Goal: Task Accomplishment & Management: Use online tool/utility

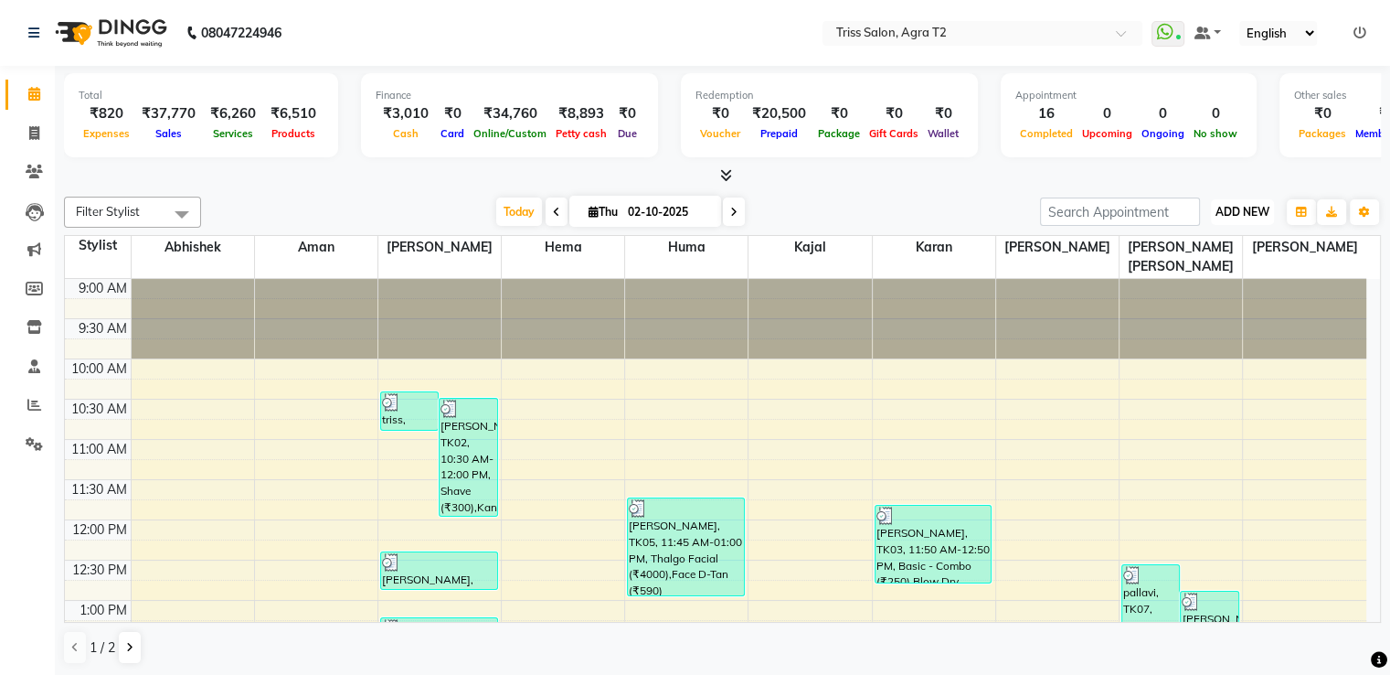
click at [1226, 221] on button "ADD NEW Toggle Dropdown" at bounding box center [1242, 212] width 63 height 26
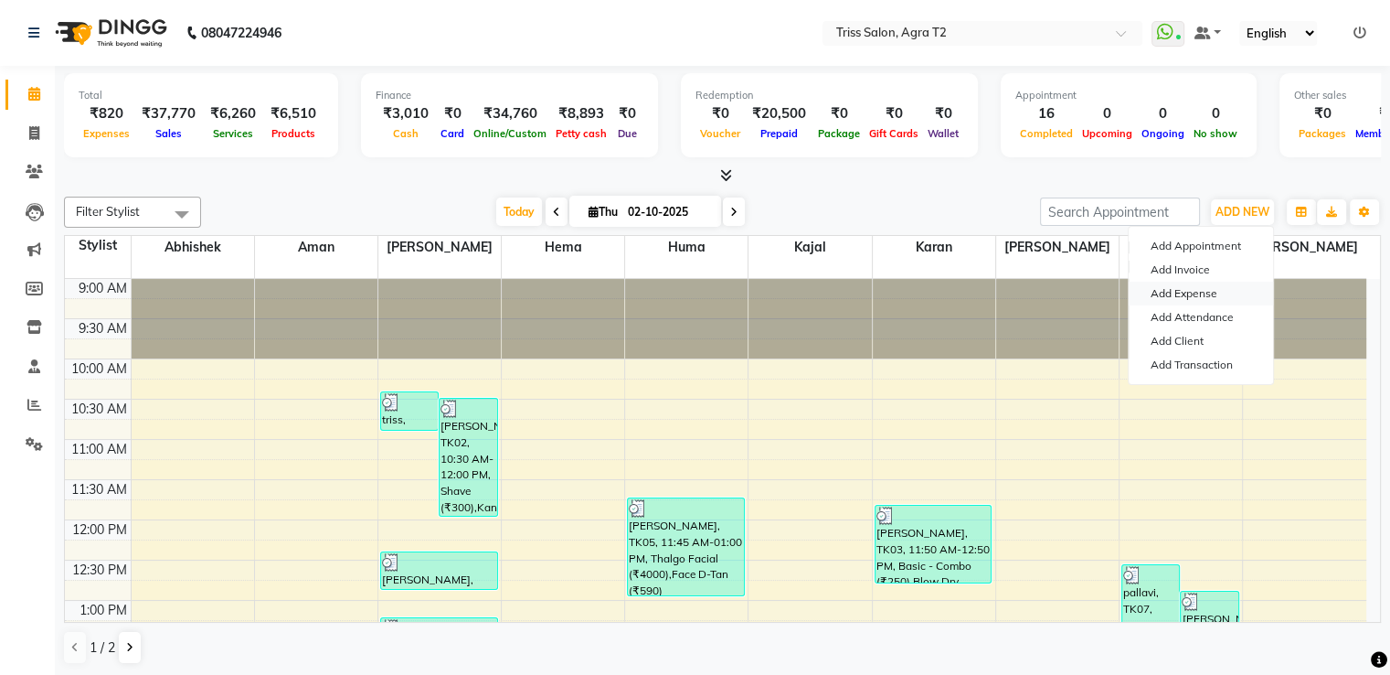
click at [1147, 295] on link "Add Expense" at bounding box center [1201, 294] width 144 height 24
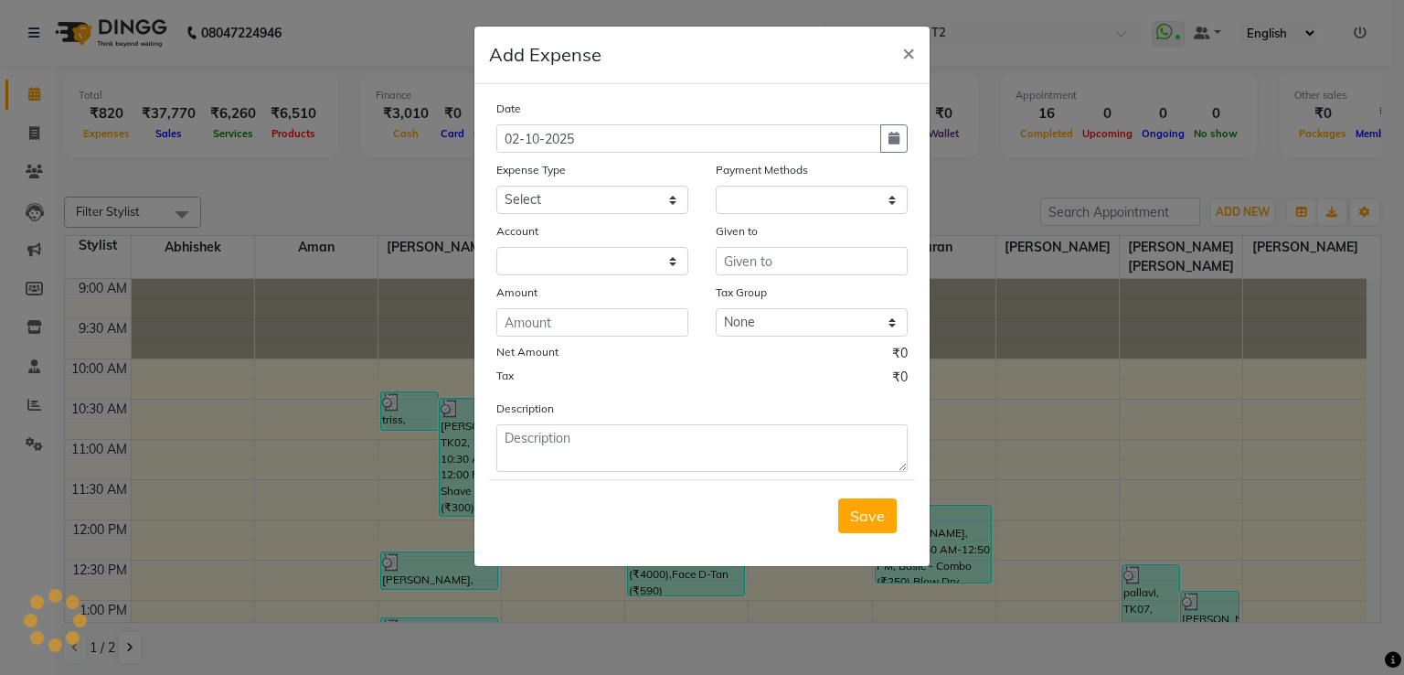
select select
select select "1"
select select "2533"
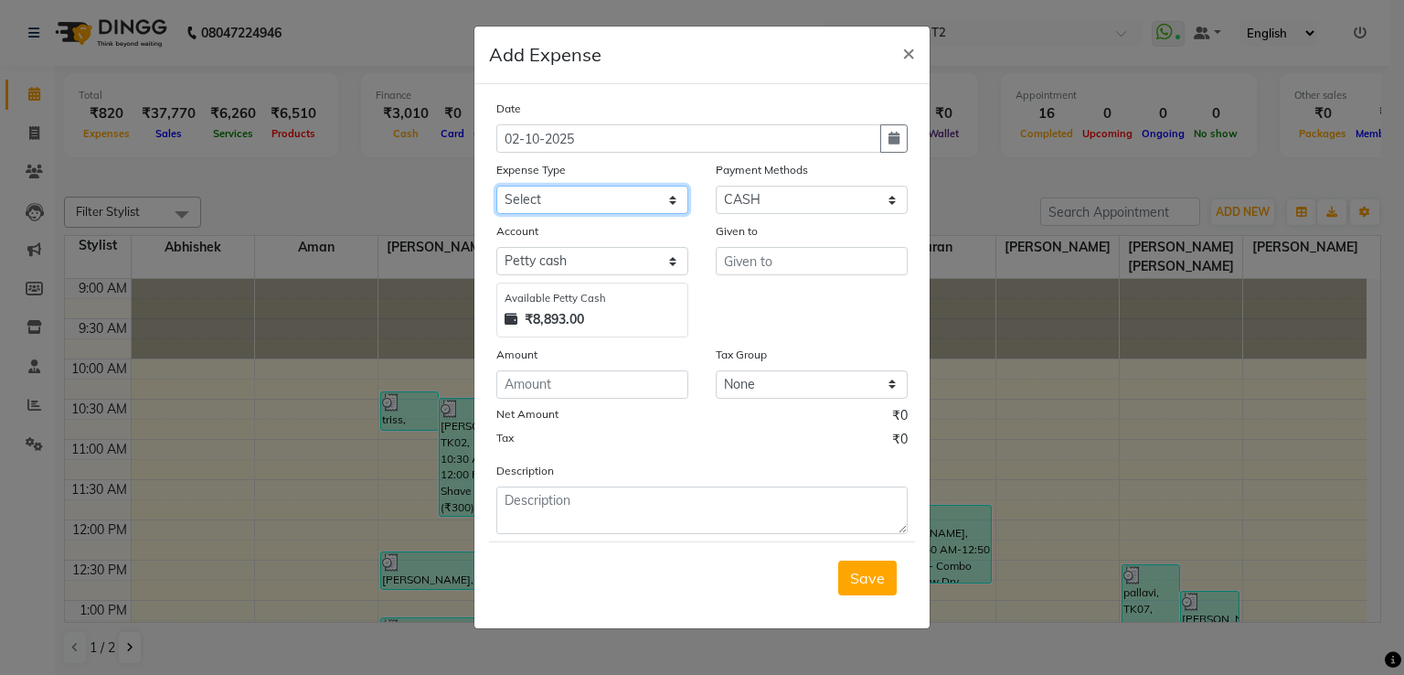
click at [666, 199] on select "Select Bank Deposit Cash Handover CLIENT TIP TO STAFF Client Welfare Conveyance…" at bounding box center [592, 200] width 192 height 28
select select "1117"
click at [496, 187] on select "Select Bank Deposit Cash Handover CLIENT TIP TO STAFF Client Welfare Conveyance…" at bounding box center [592, 200] width 192 height 28
click at [560, 389] on input "number" at bounding box center [592, 384] width 192 height 28
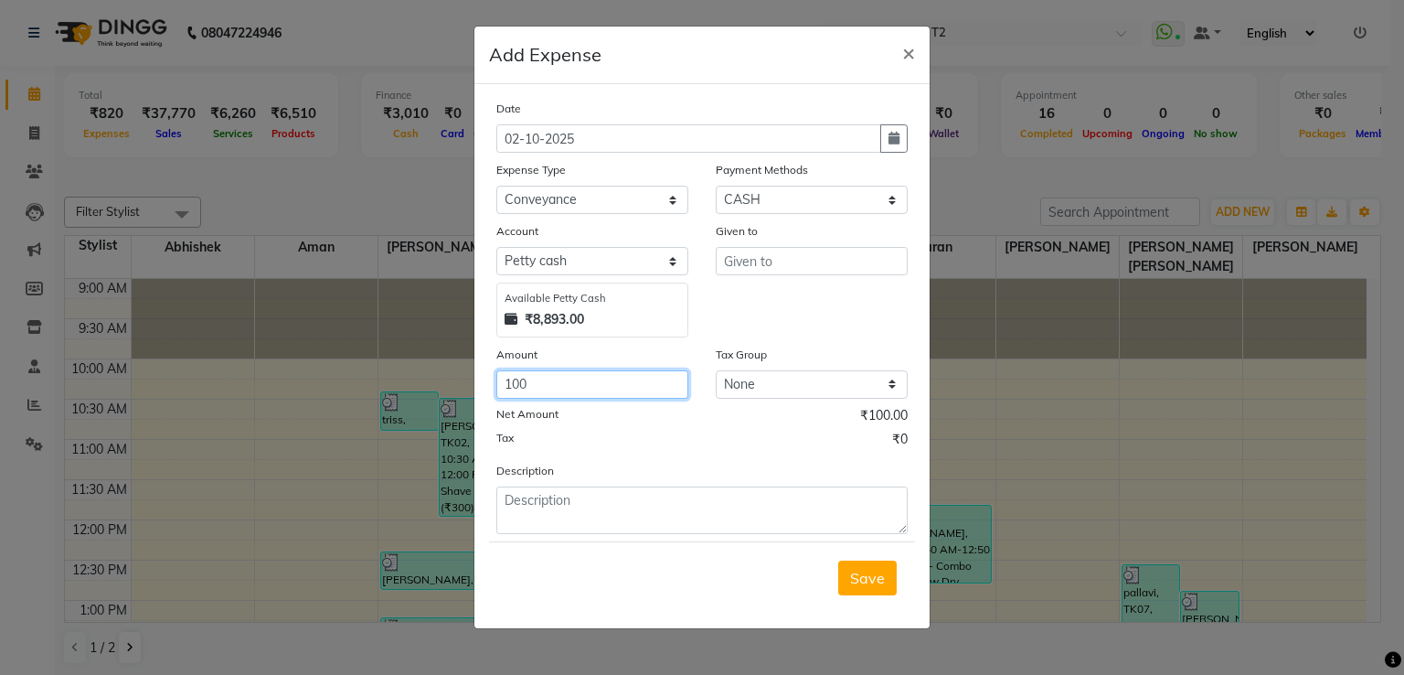
type input "100"
click at [819, 259] on input "text" at bounding box center [812, 261] width 192 height 28
type input "Kabir"
click at [622, 216] on div "Date 02-10-2025 Expense Type Select Bank Deposit Cash Handover CLIENT TIP TO ST…" at bounding box center [701, 316] width 411 height 435
click at [632, 203] on select "Select Bank Deposit Cash Handover CLIENT TIP TO STAFF Client Welfare Conveyance…" at bounding box center [592, 200] width 192 height 28
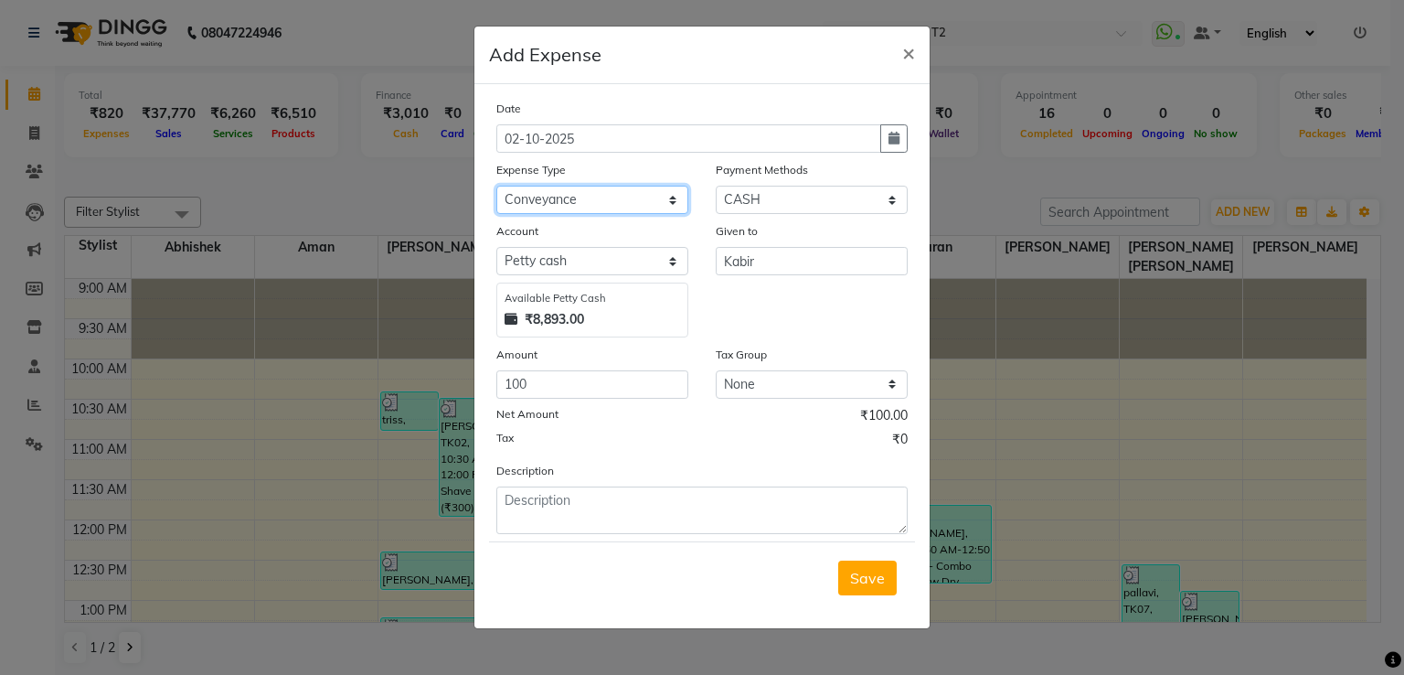
select select "17527"
click at [496, 187] on select "Select Bank Deposit Cash Handover CLIENT TIP TO STAFF Client Welfare Conveyance…" at bounding box center [592, 200] width 192 height 28
click at [860, 582] on span "Save" at bounding box center [867, 578] width 35 height 18
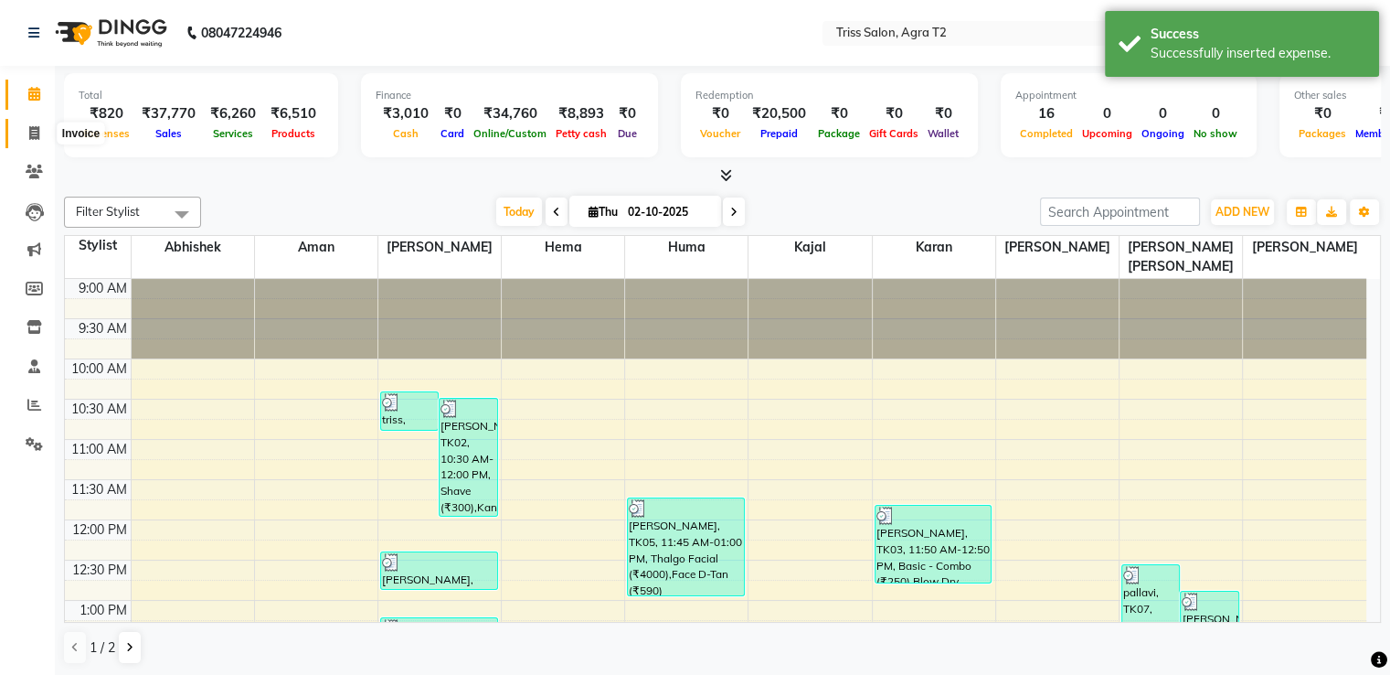
click at [26, 133] on span at bounding box center [34, 133] width 32 height 21
select select "service"
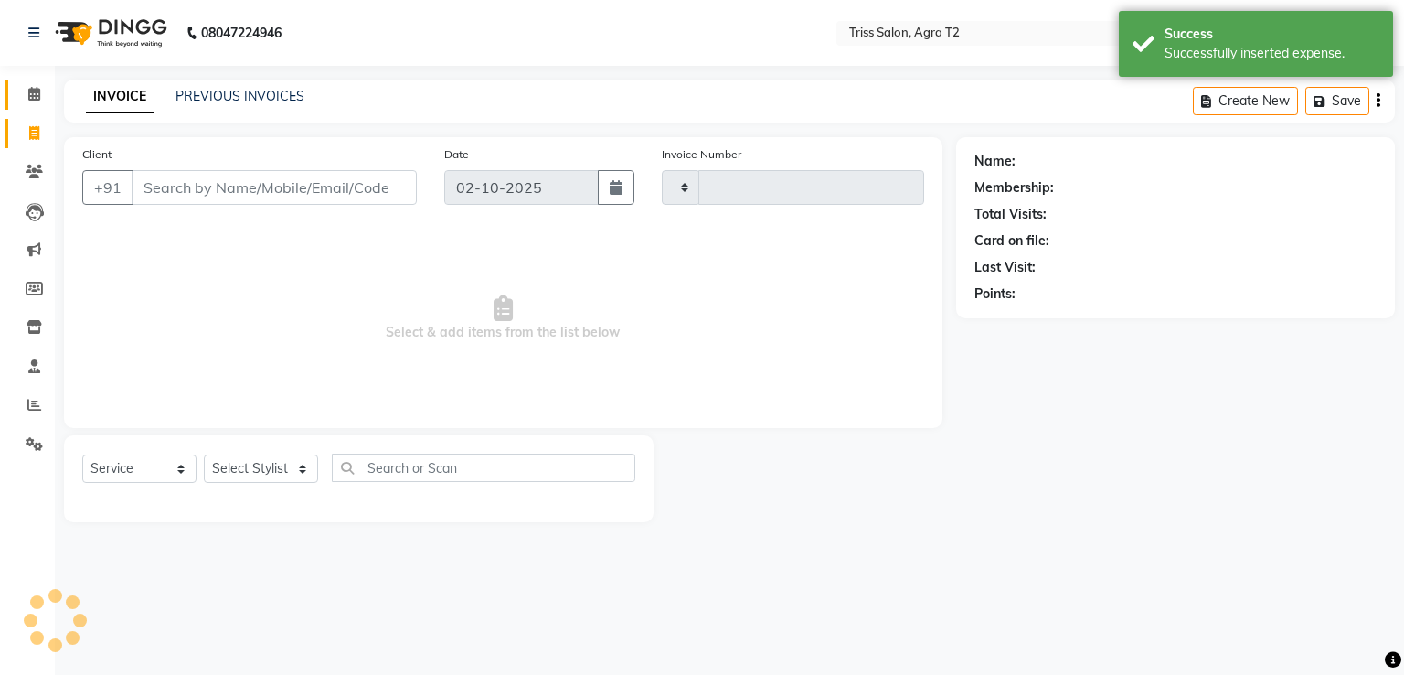
type input "2671"
select select "4301"
click at [27, 81] on link "Calendar" at bounding box center [27, 95] width 44 height 30
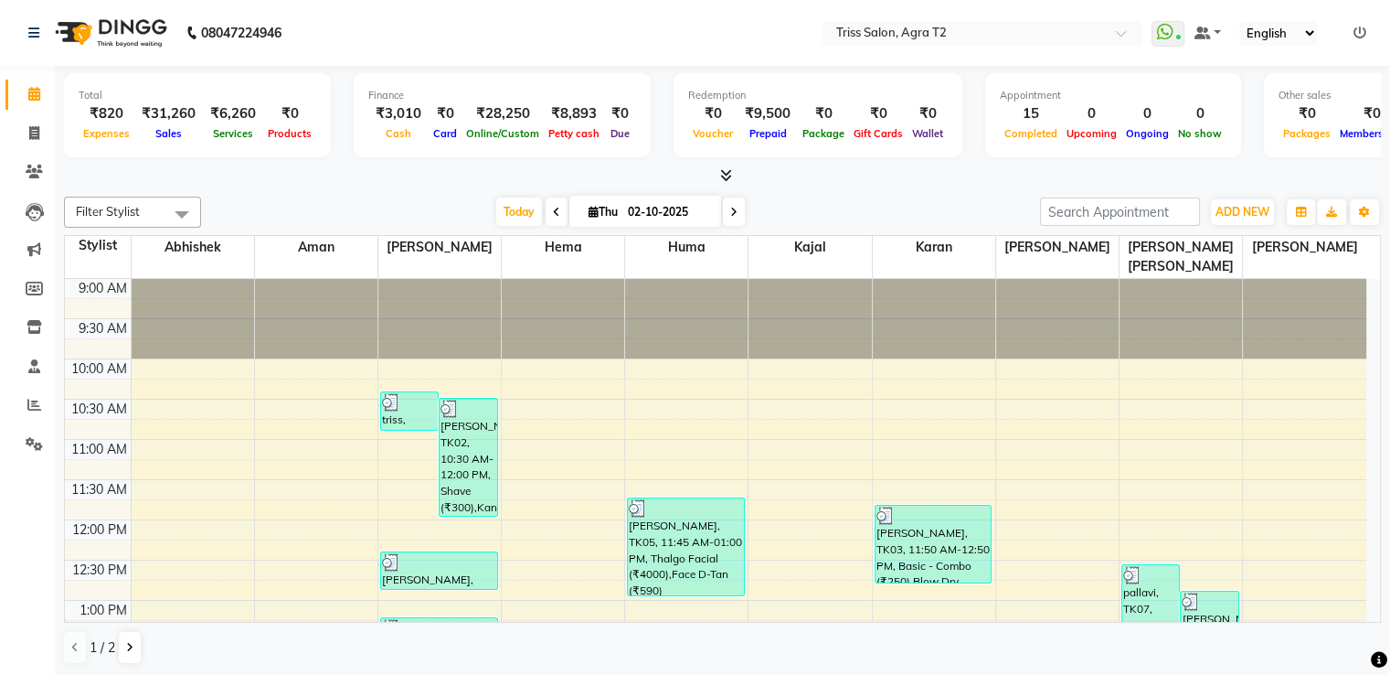
click at [731, 168] on icon at bounding box center [726, 175] width 12 height 14
